Goal: Information Seeking & Learning: Learn about a topic

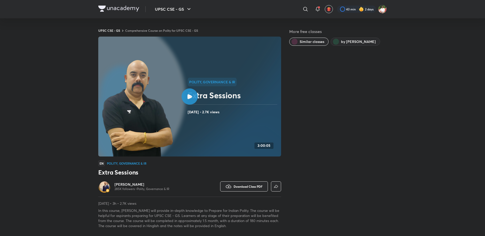
click at [121, 5] on div "UPSC CSE - GS ​ 43 min 2 days" at bounding box center [242, 9] width 289 height 18
click at [120, 6] on img at bounding box center [118, 9] width 41 height 6
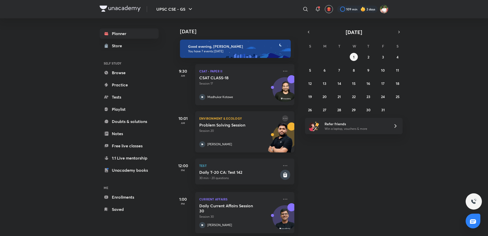
click at [282, 117] on icon at bounding box center [285, 118] width 6 height 6
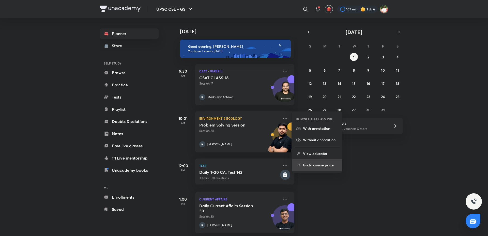
click at [318, 164] on p "Go to course page" at bounding box center [320, 164] width 35 height 5
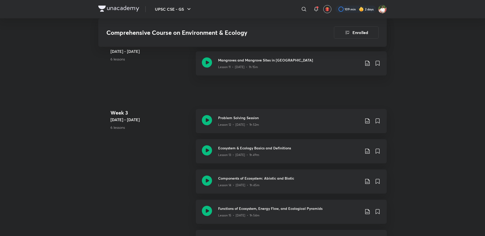
scroll to position [610, 0]
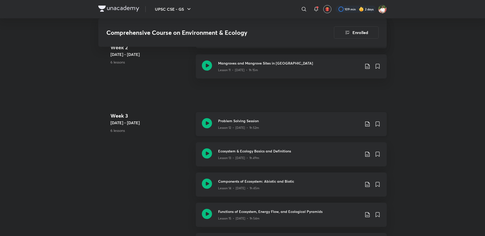
click at [209, 119] on icon at bounding box center [207, 123] width 10 height 10
click at [212, 150] on div "Ecosystem & Ecology Basics and Definitions Lesson 13 • Sept 23 • 1h 49m" at bounding box center [291, 154] width 191 height 24
